Goal: Navigation & Orientation: Find specific page/section

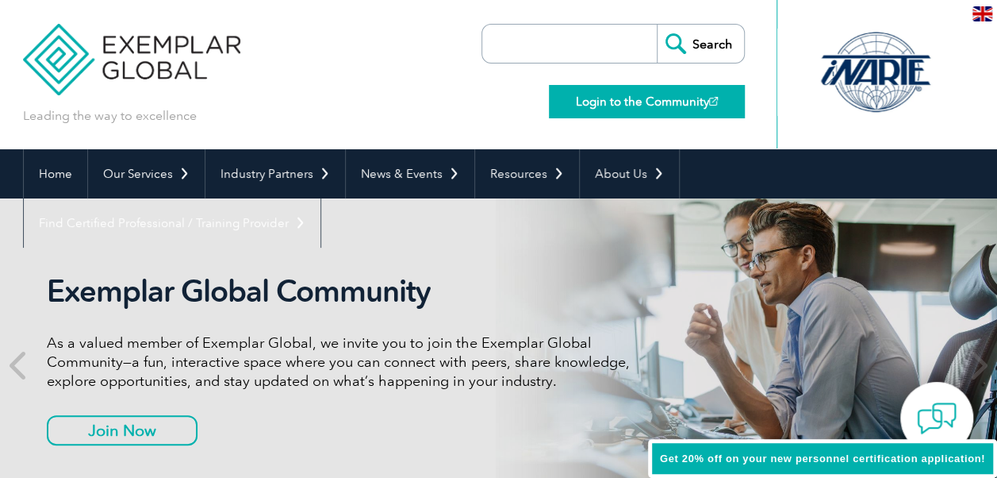
drag, startPoint x: 0, startPoint y: 0, endPoint x: 667, endPoint y: 108, distance: 676.0
click at [667, 108] on link "Login to the Community" at bounding box center [647, 101] width 196 height 33
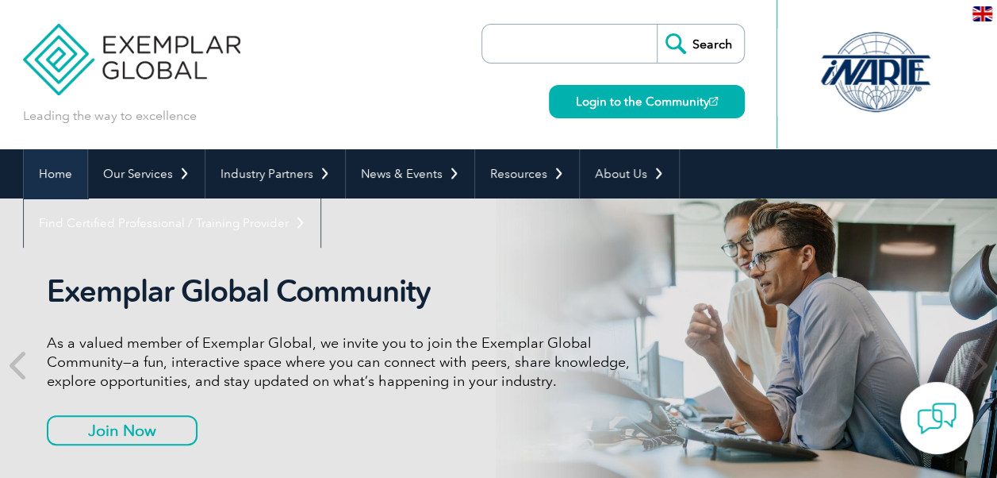
click at [48, 182] on link "Home" at bounding box center [55, 173] width 63 height 49
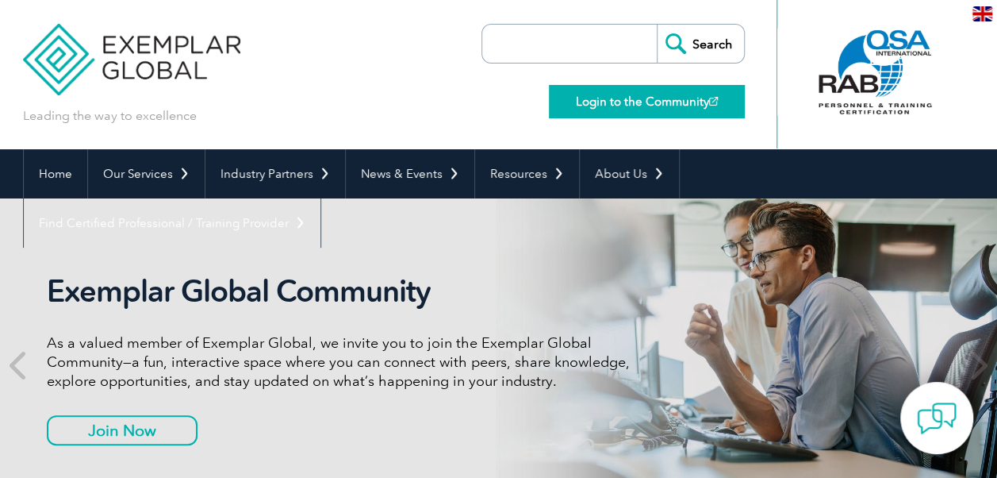
click at [644, 103] on link "Login to the Community" at bounding box center [647, 101] width 196 height 33
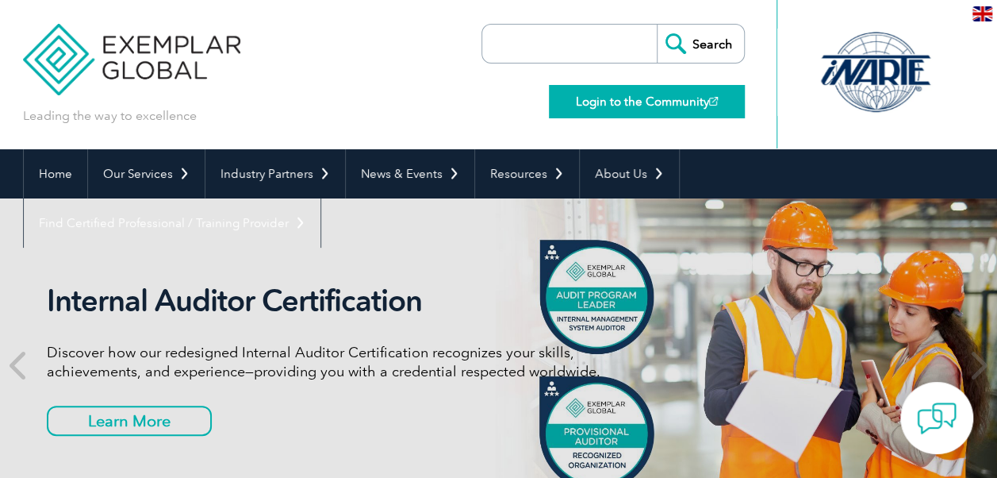
click at [662, 106] on link "Login to the Community" at bounding box center [647, 101] width 196 height 33
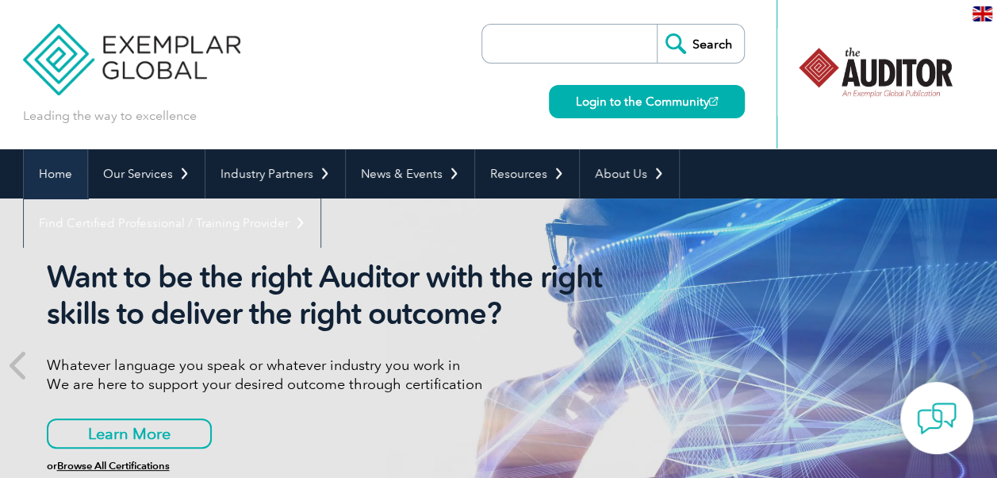
click at [50, 169] on link "Home" at bounding box center [55, 173] width 63 height 49
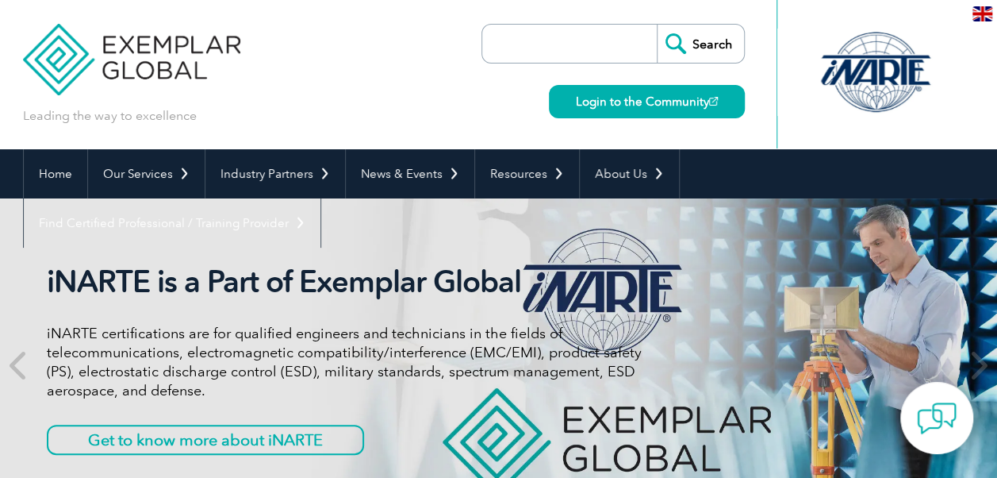
click at [992, 14] on div "en" at bounding box center [982, 13] width 29 height 26
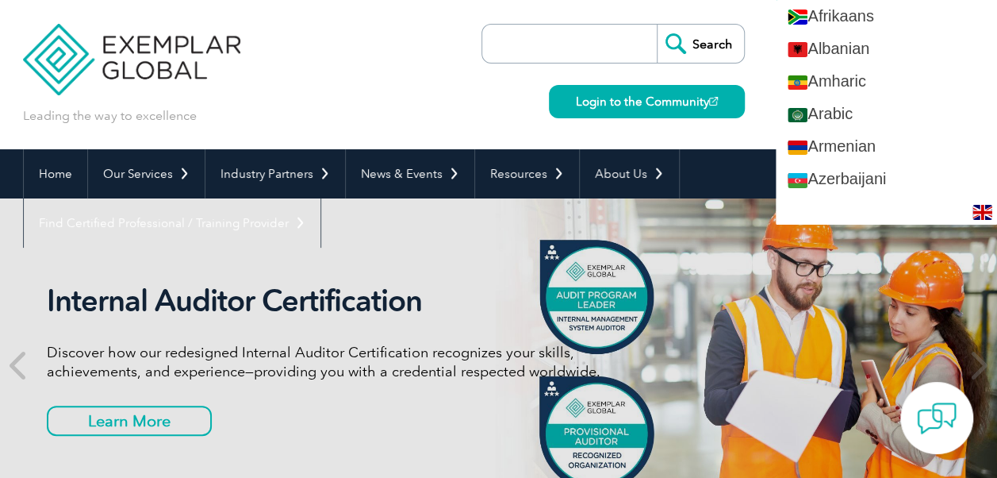
click at [454, 77] on div "Leading the way to excellence Search Login to the Community ▼" at bounding box center [499, 74] width 952 height 149
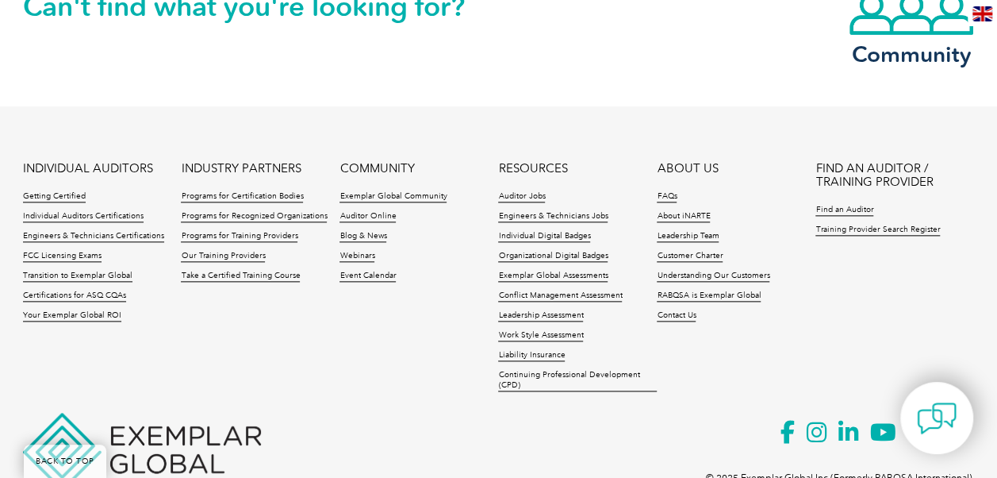
scroll to position [3840, 0]
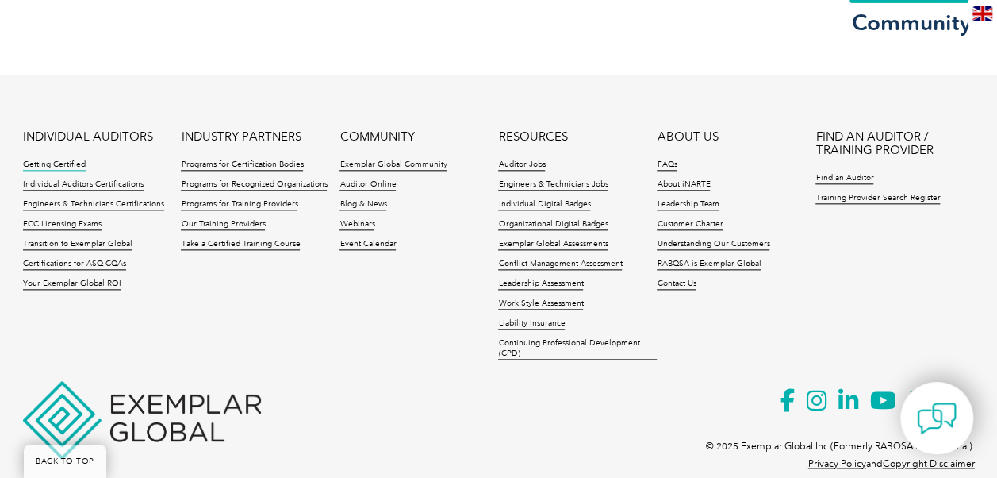
click at [63, 167] on link "Getting Certified" at bounding box center [54, 164] width 63 height 11
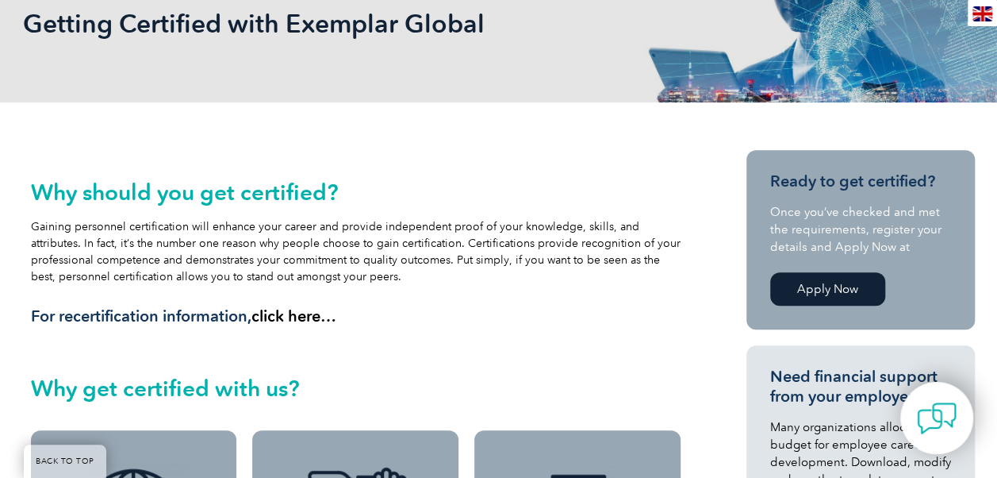
scroll to position [286, 0]
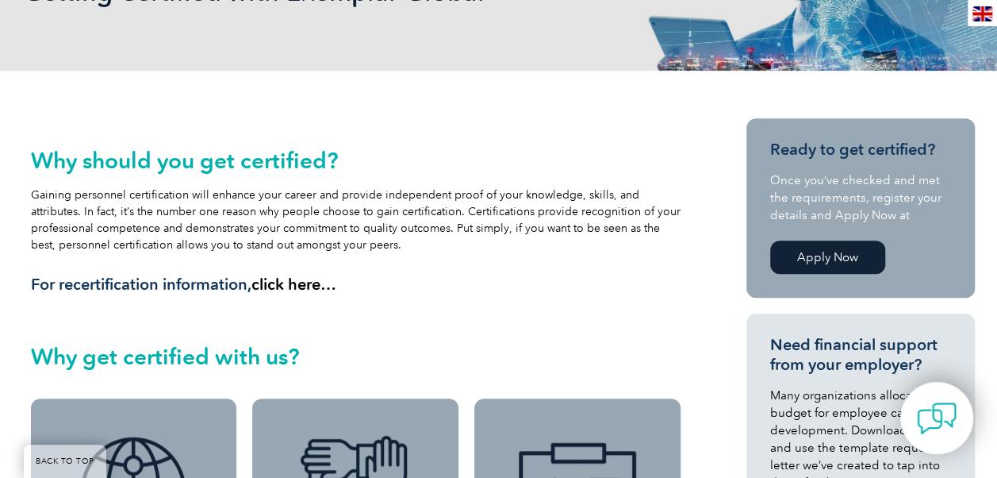
click at [305, 284] on link "click here…" at bounding box center [294, 284] width 85 height 19
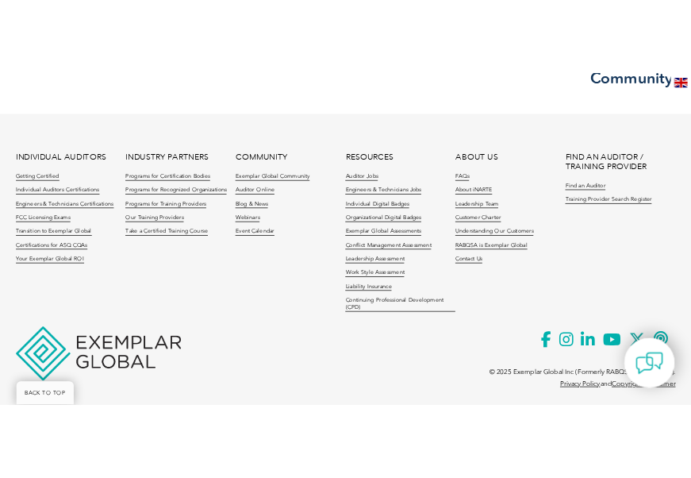
scroll to position [836, 0]
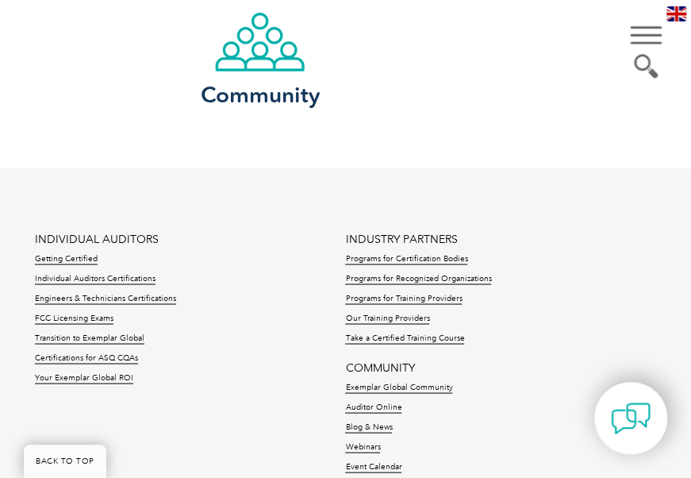
click at [426, 83] on div "Community" at bounding box center [418, 69] width 476 height 117
